Goal: Information Seeking & Learning: Learn about a topic

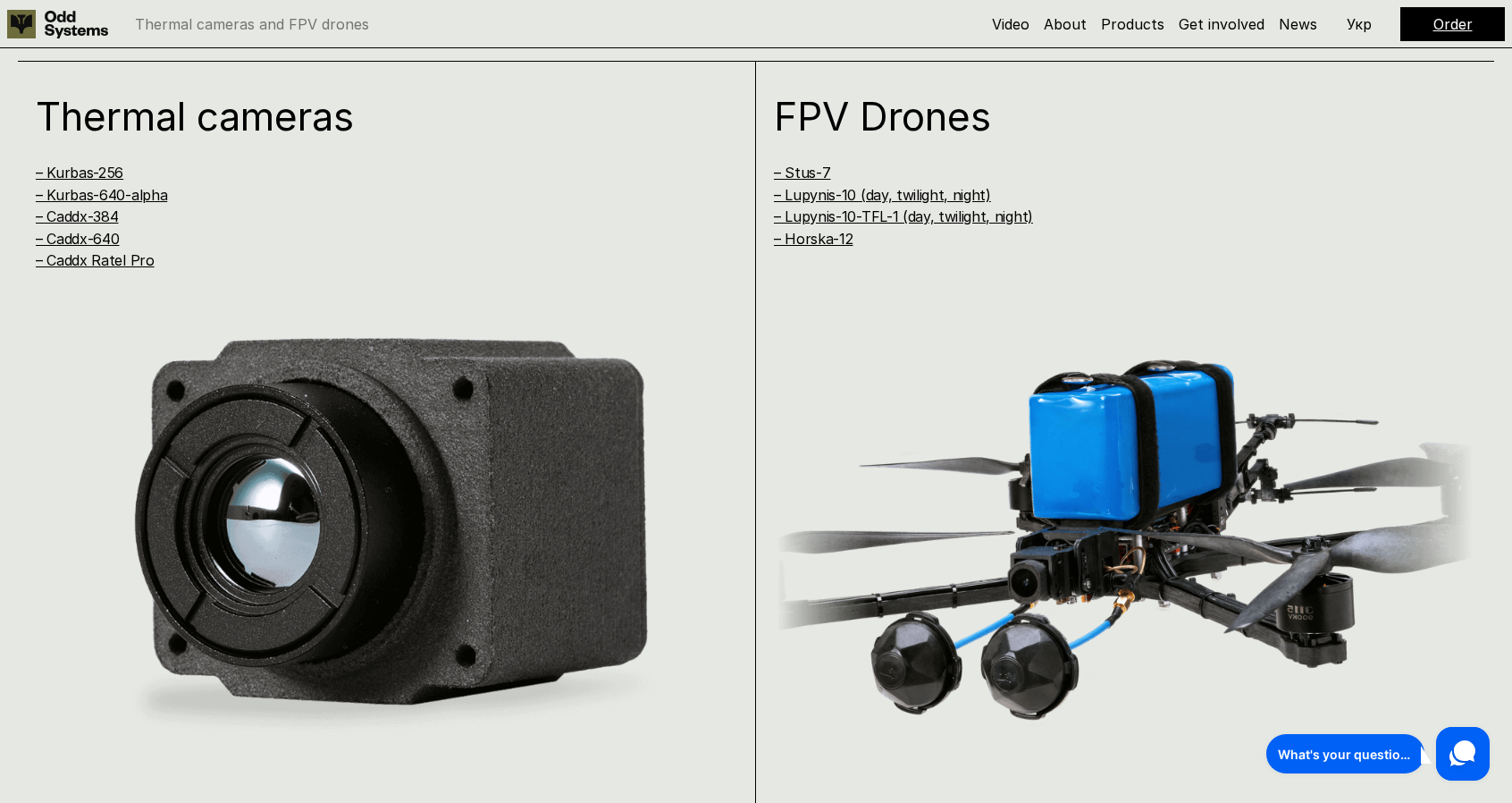
scroll to position [1595, 0]
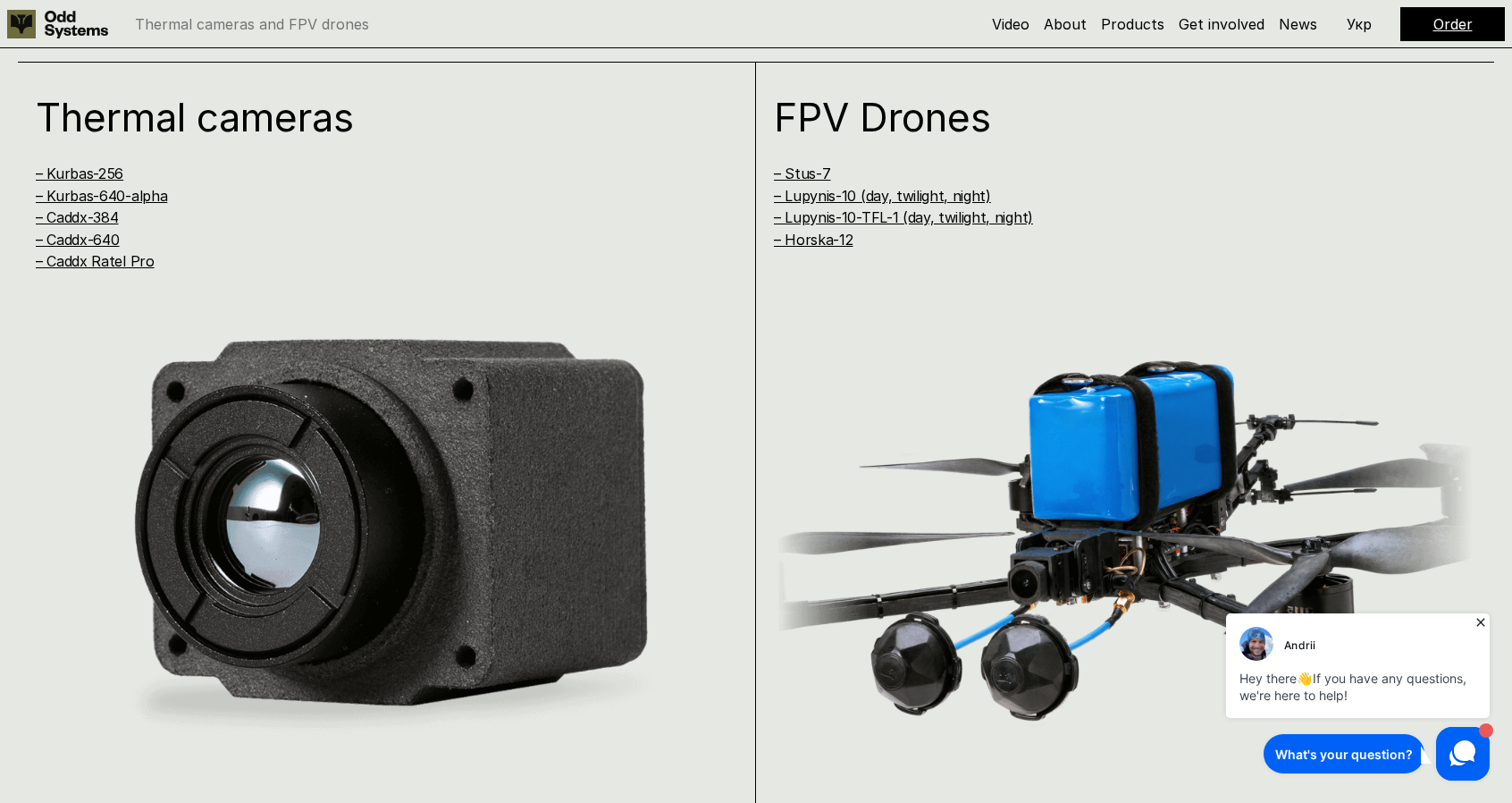
click at [1451, 22] on link "Order" at bounding box center [1453, 24] width 39 height 17
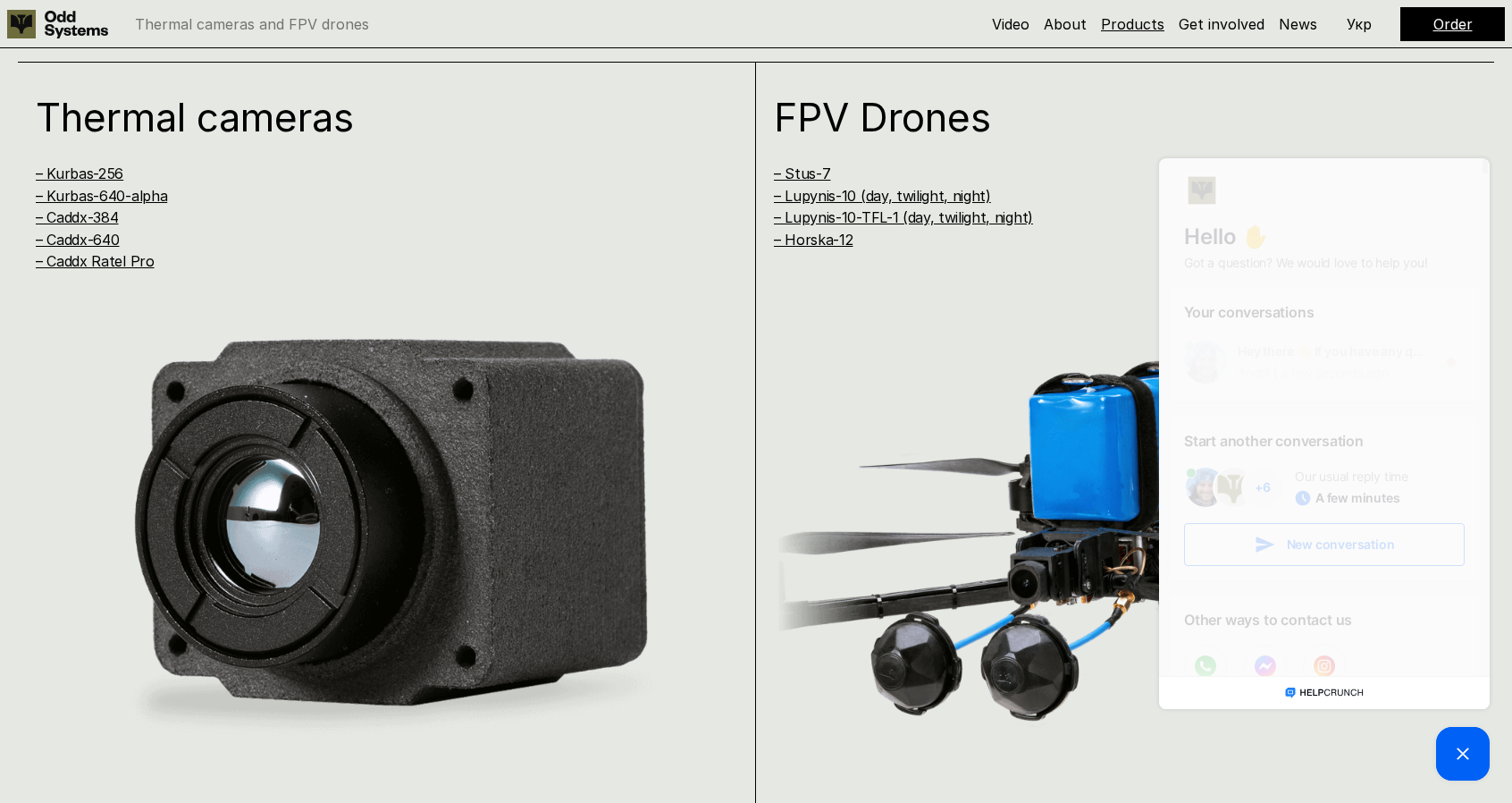
click at [1125, 17] on link "Products" at bounding box center [1132, 24] width 63 height 17
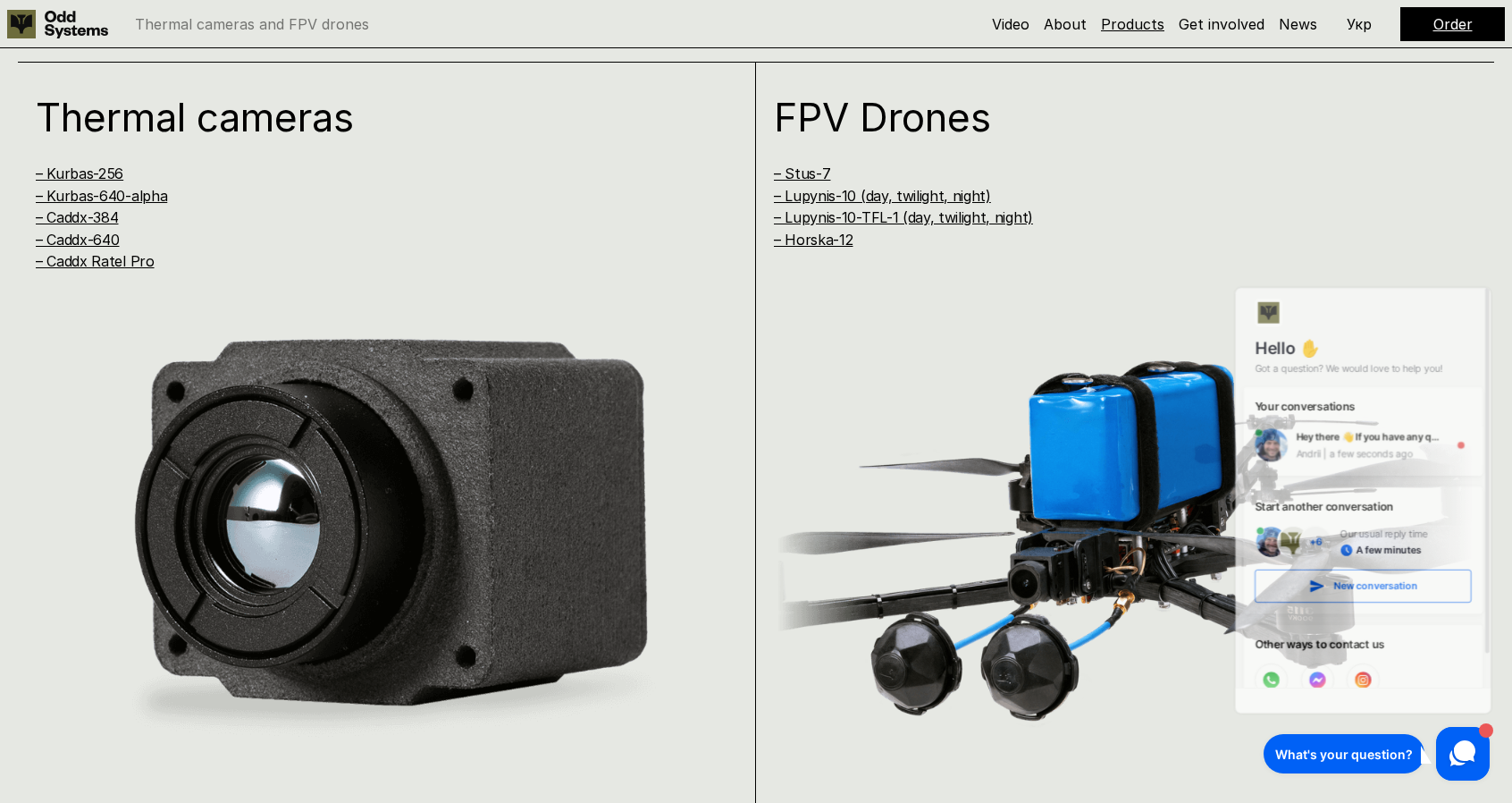
scroll to position [1622, 0]
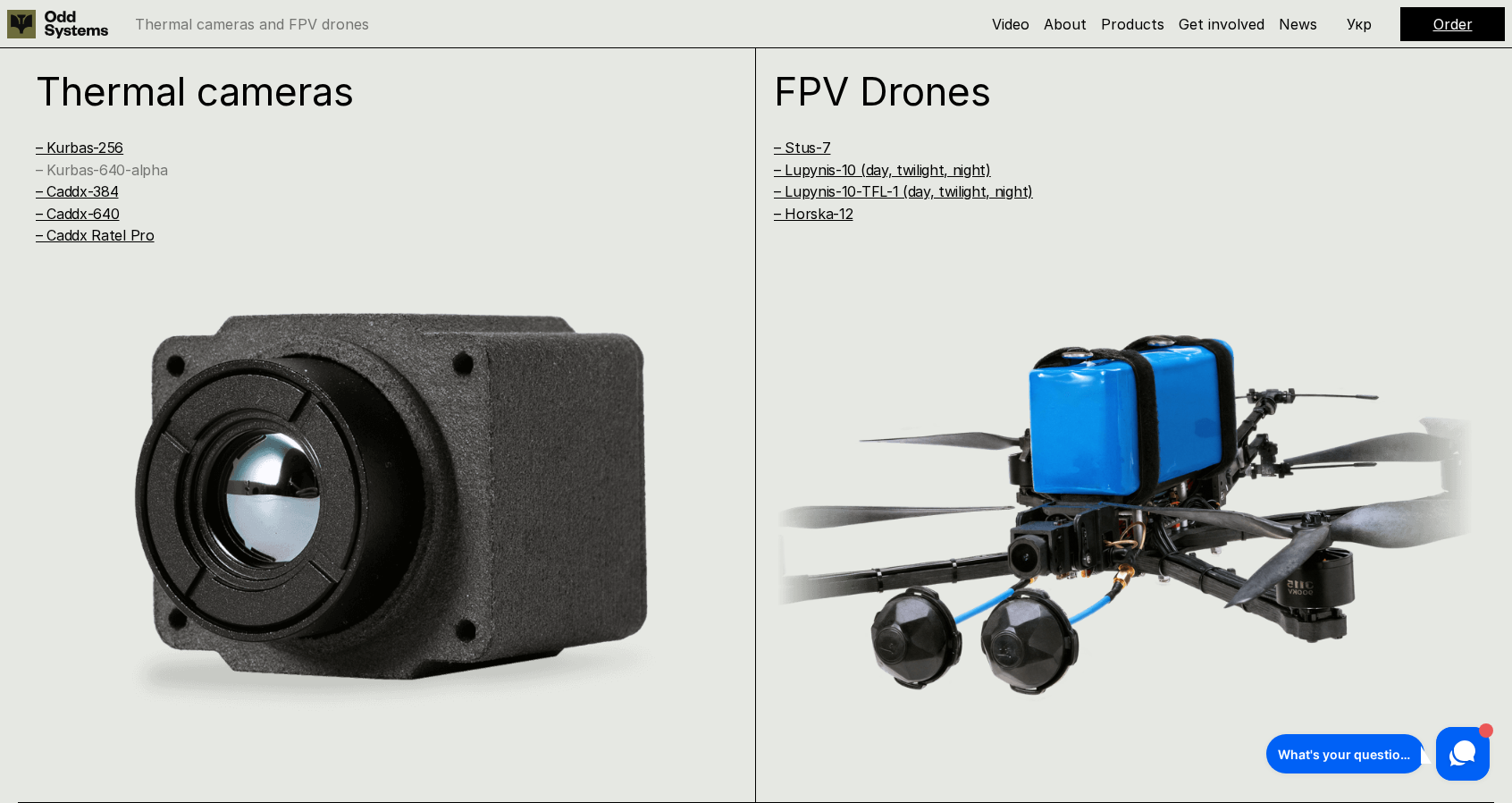
click at [115, 165] on link "– Kurbas-640-alpha" at bounding box center [101, 170] width 131 height 17
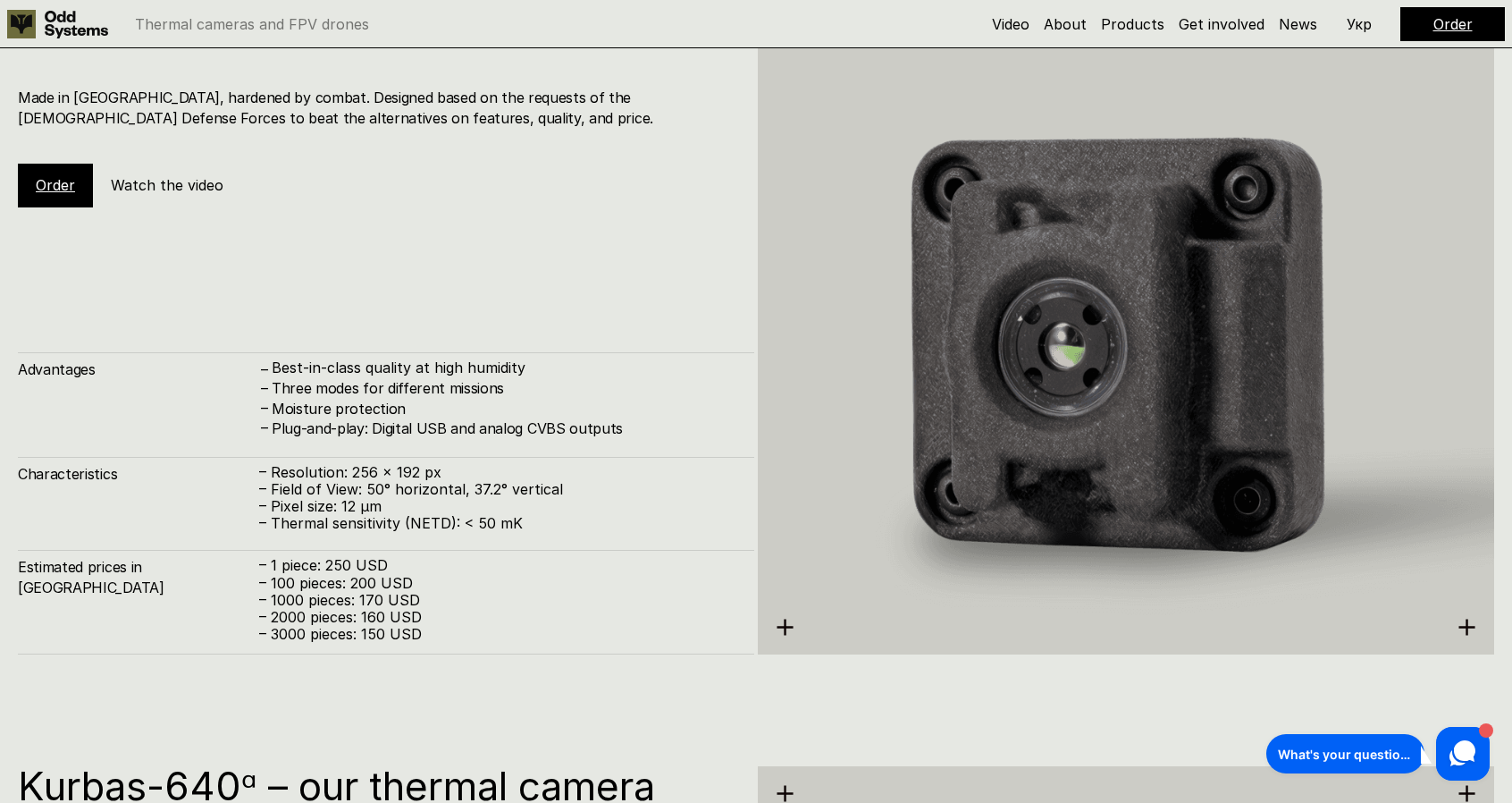
scroll to position [2518, 0]
click at [64, 184] on link "Order" at bounding box center [55, 186] width 39 height 17
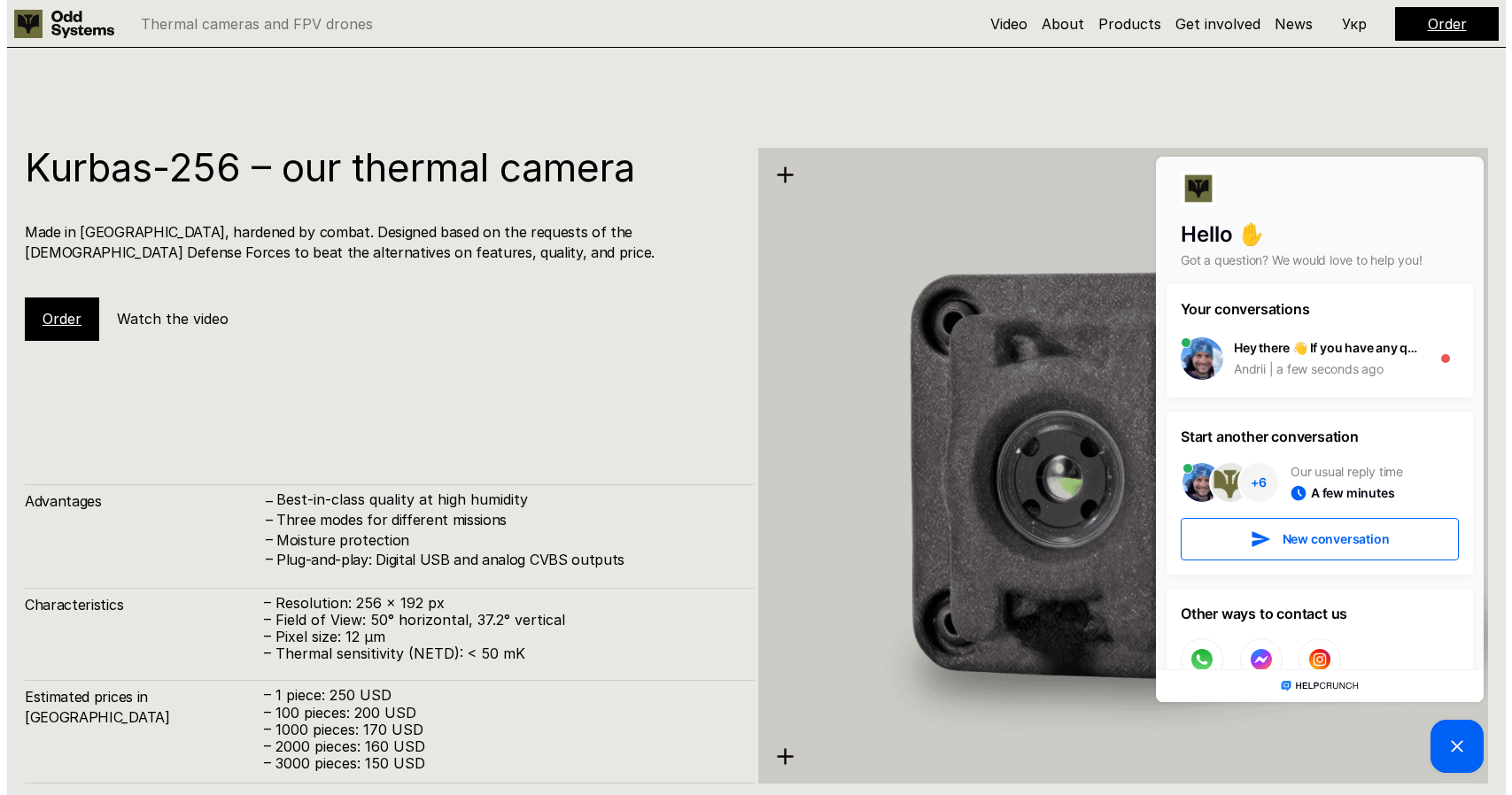
scroll to position [2356, 0]
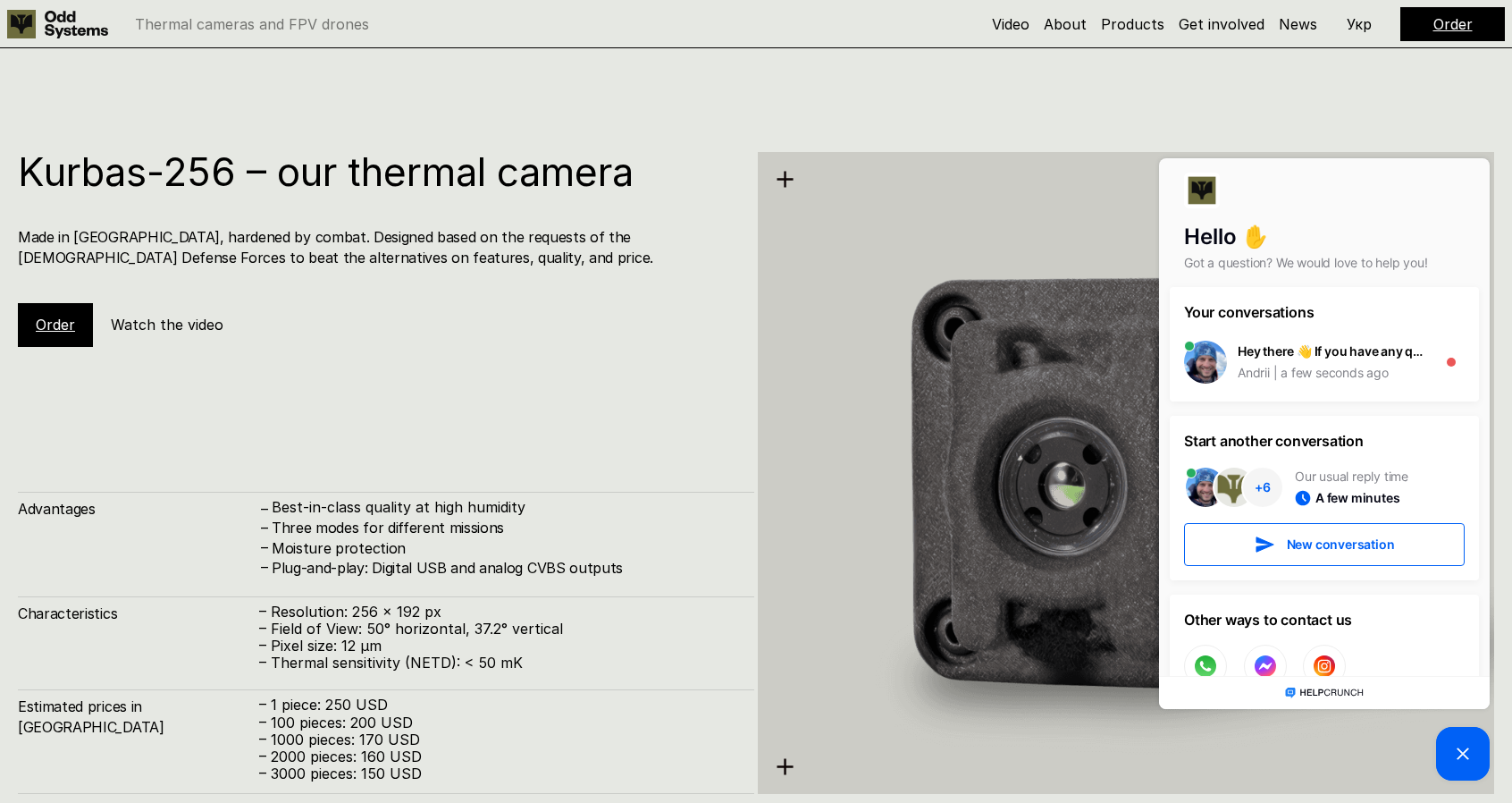
click at [184, 323] on h5 "Watch the video" at bounding box center [167, 325] width 113 height 19
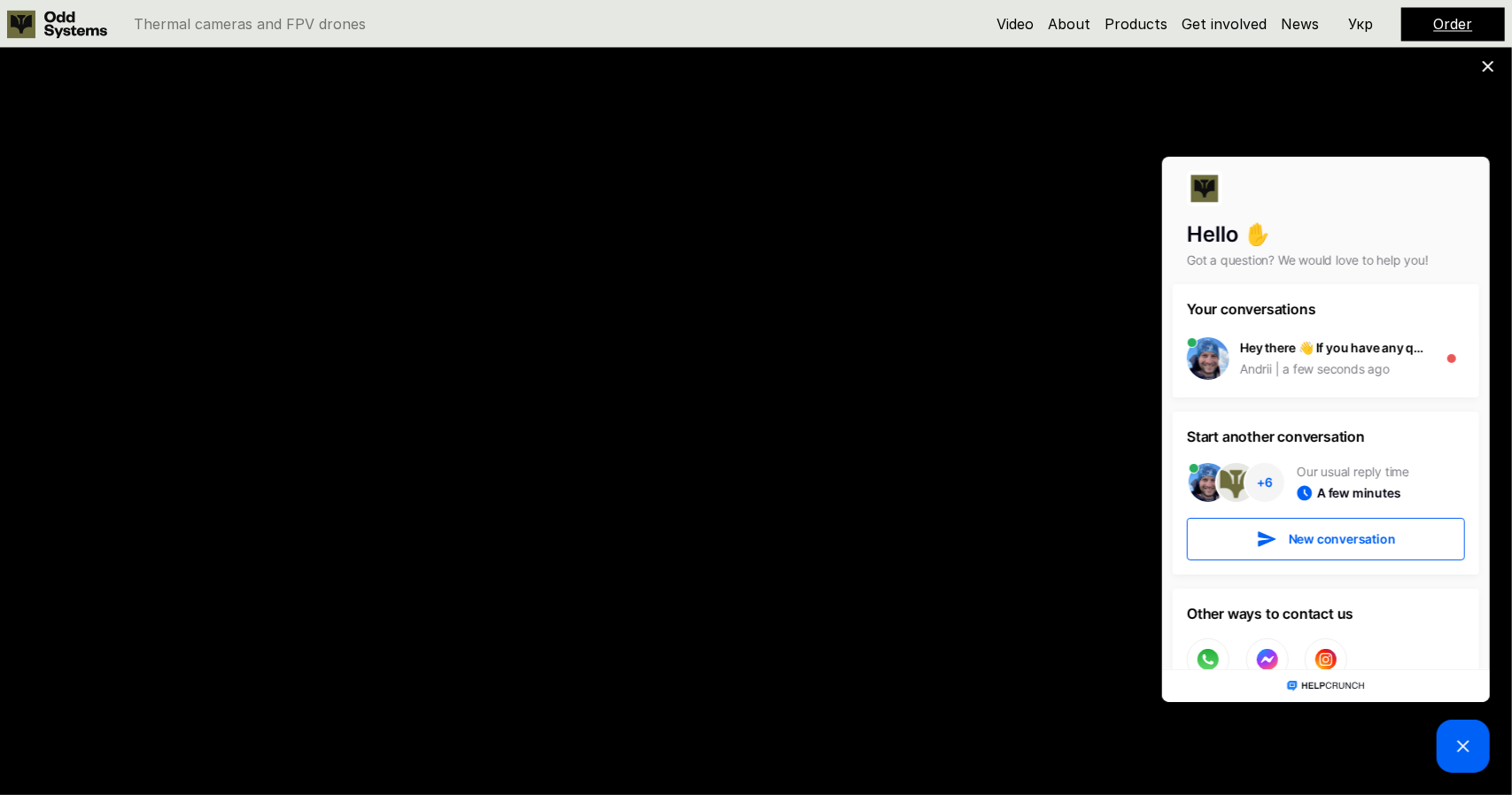
scroll to position [1605, 0]
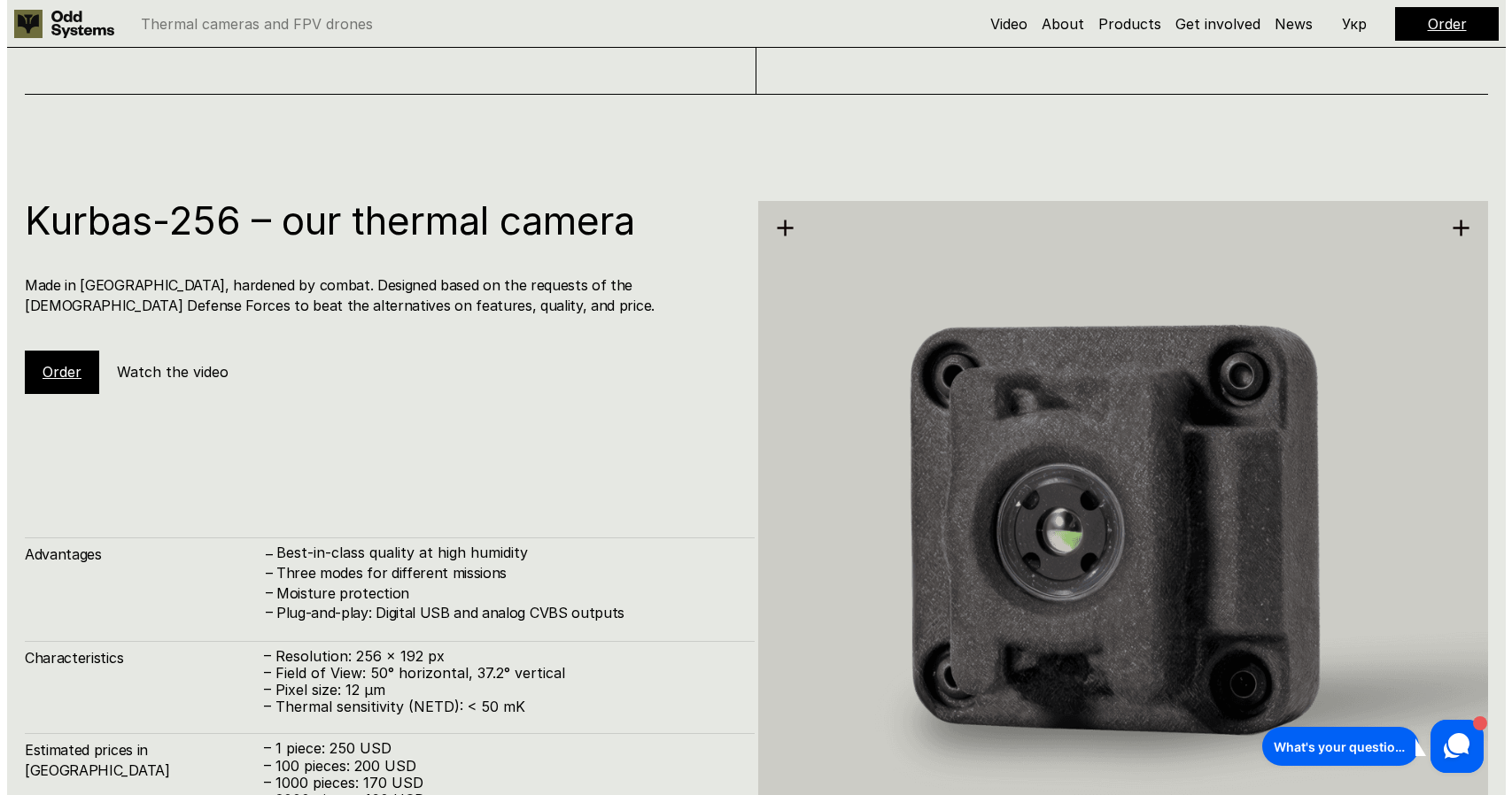
scroll to position [2304, 0]
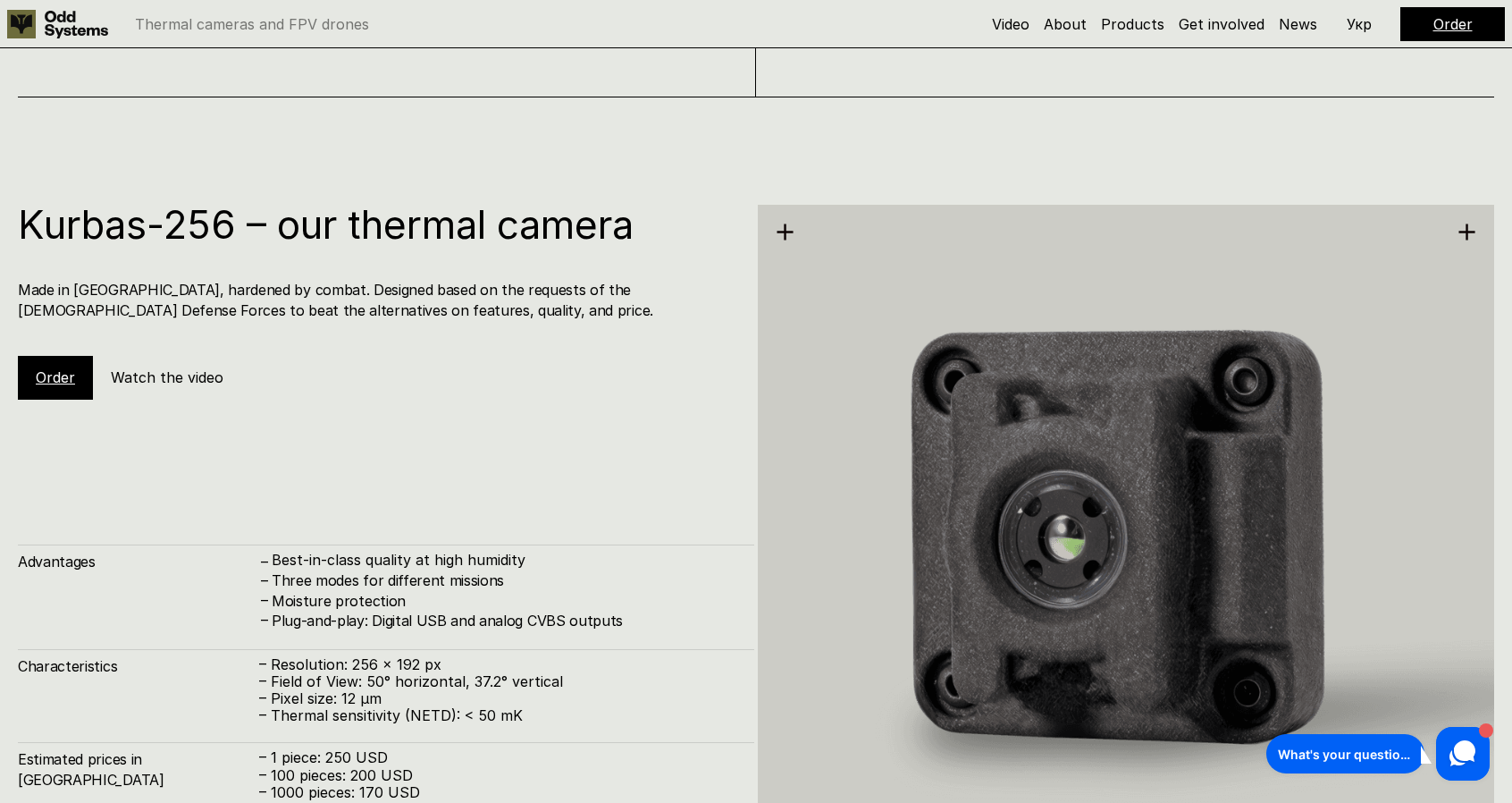
click at [127, 373] on h5 "Watch the video" at bounding box center [167, 377] width 113 height 19
